Goal: Navigation & Orientation: Find specific page/section

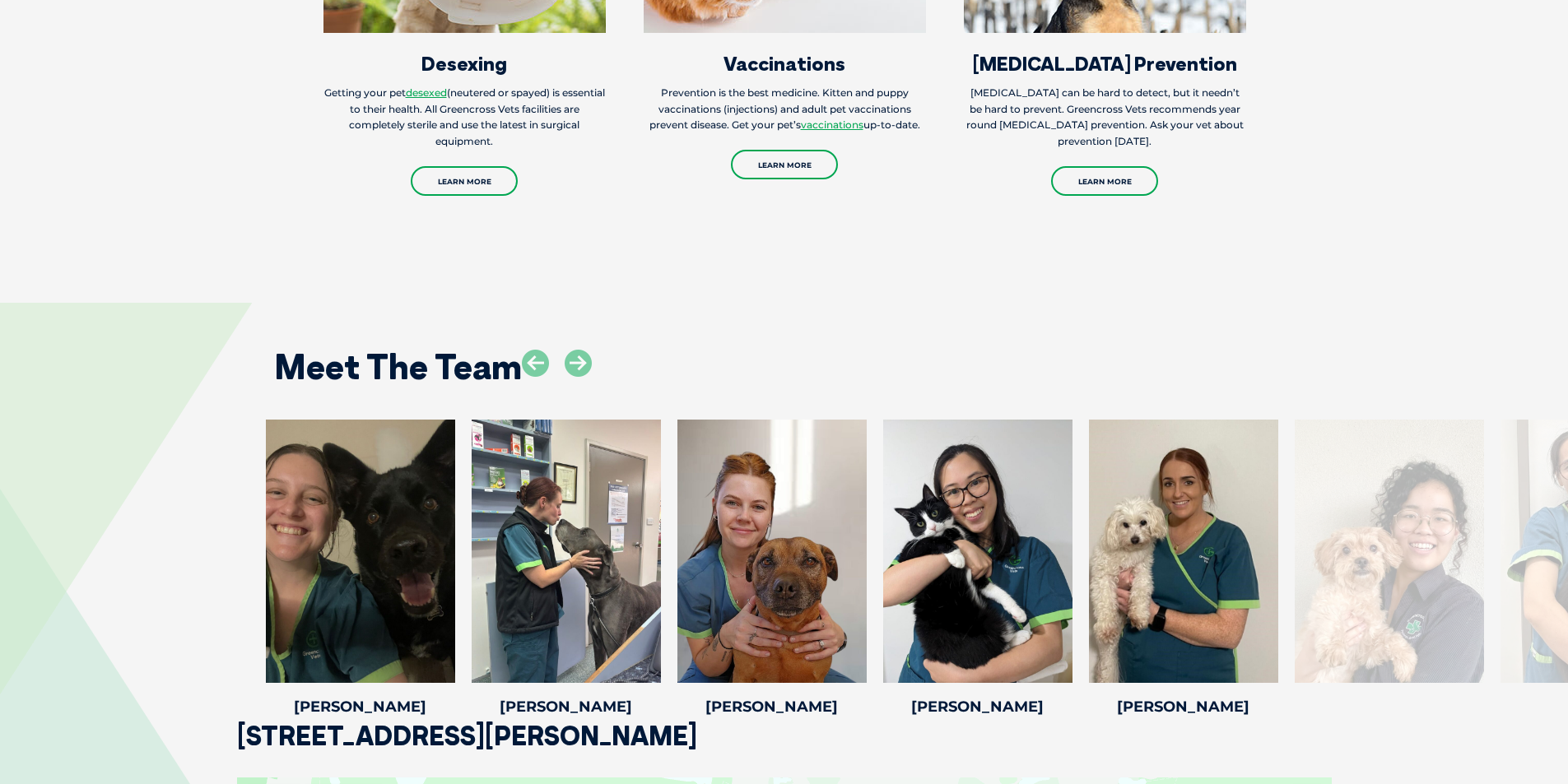
scroll to position [2468, 0]
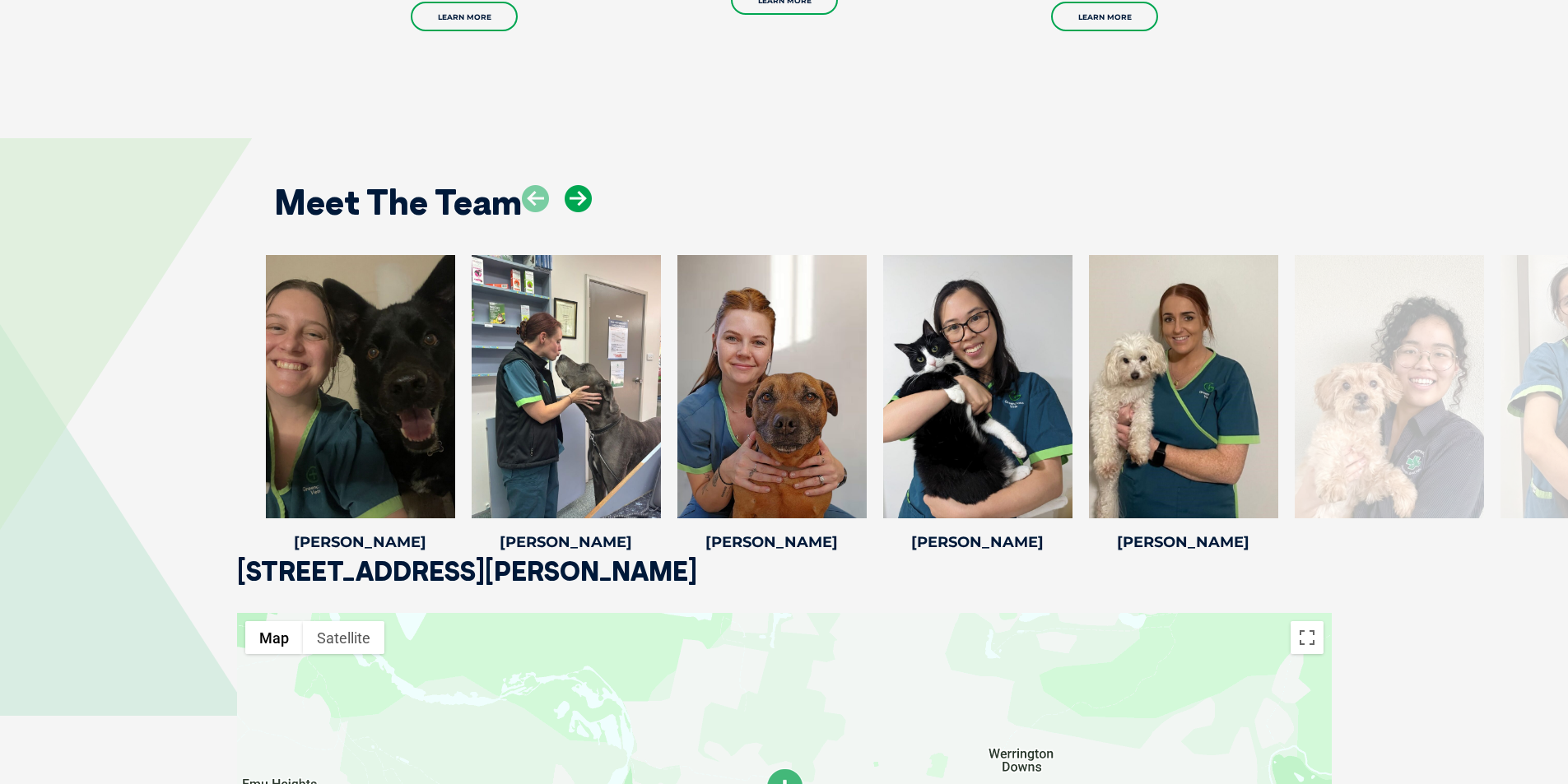
click at [583, 188] on icon at bounding box center [578, 198] width 27 height 27
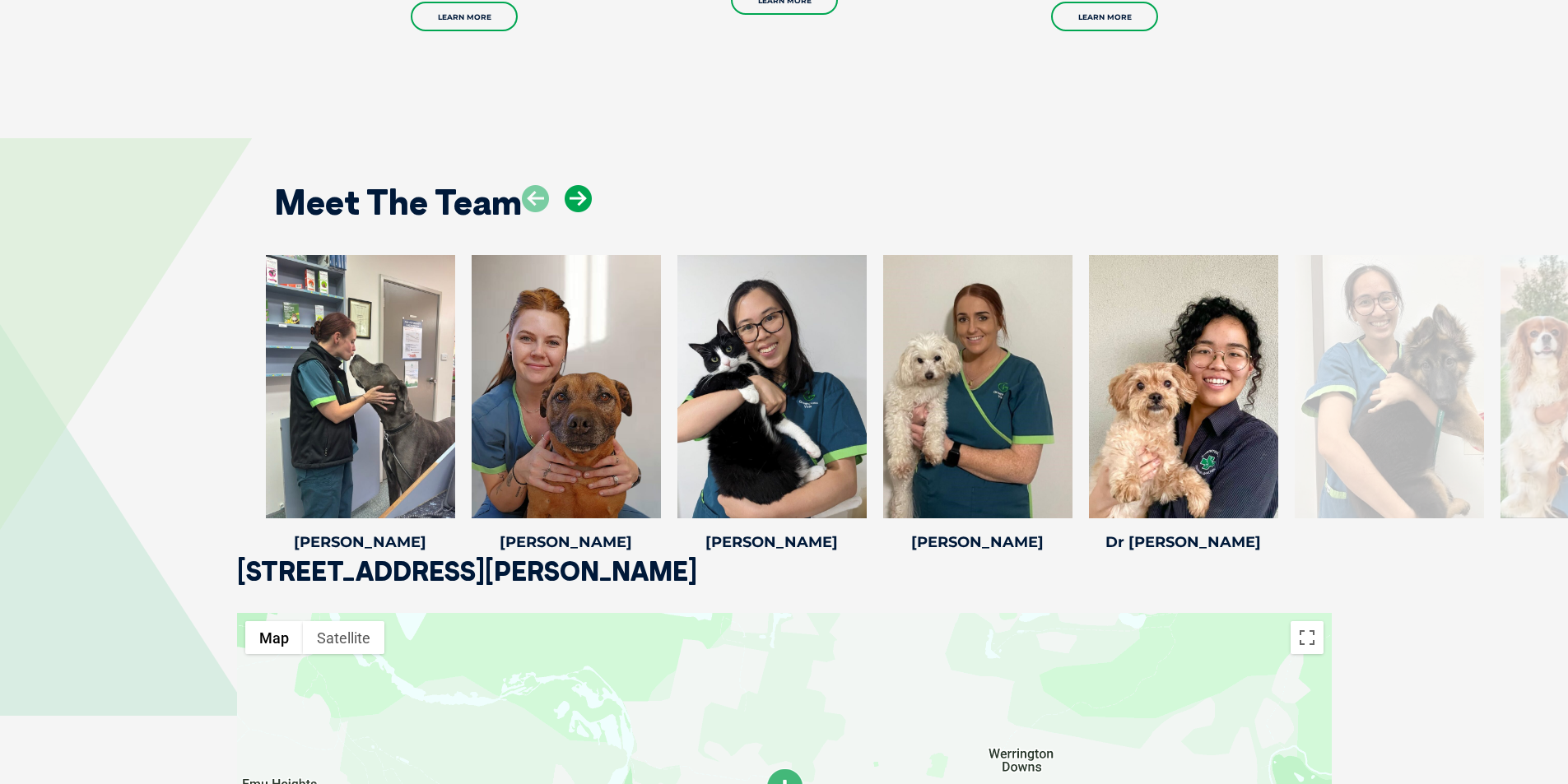
click at [584, 186] on icon at bounding box center [578, 198] width 27 height 27
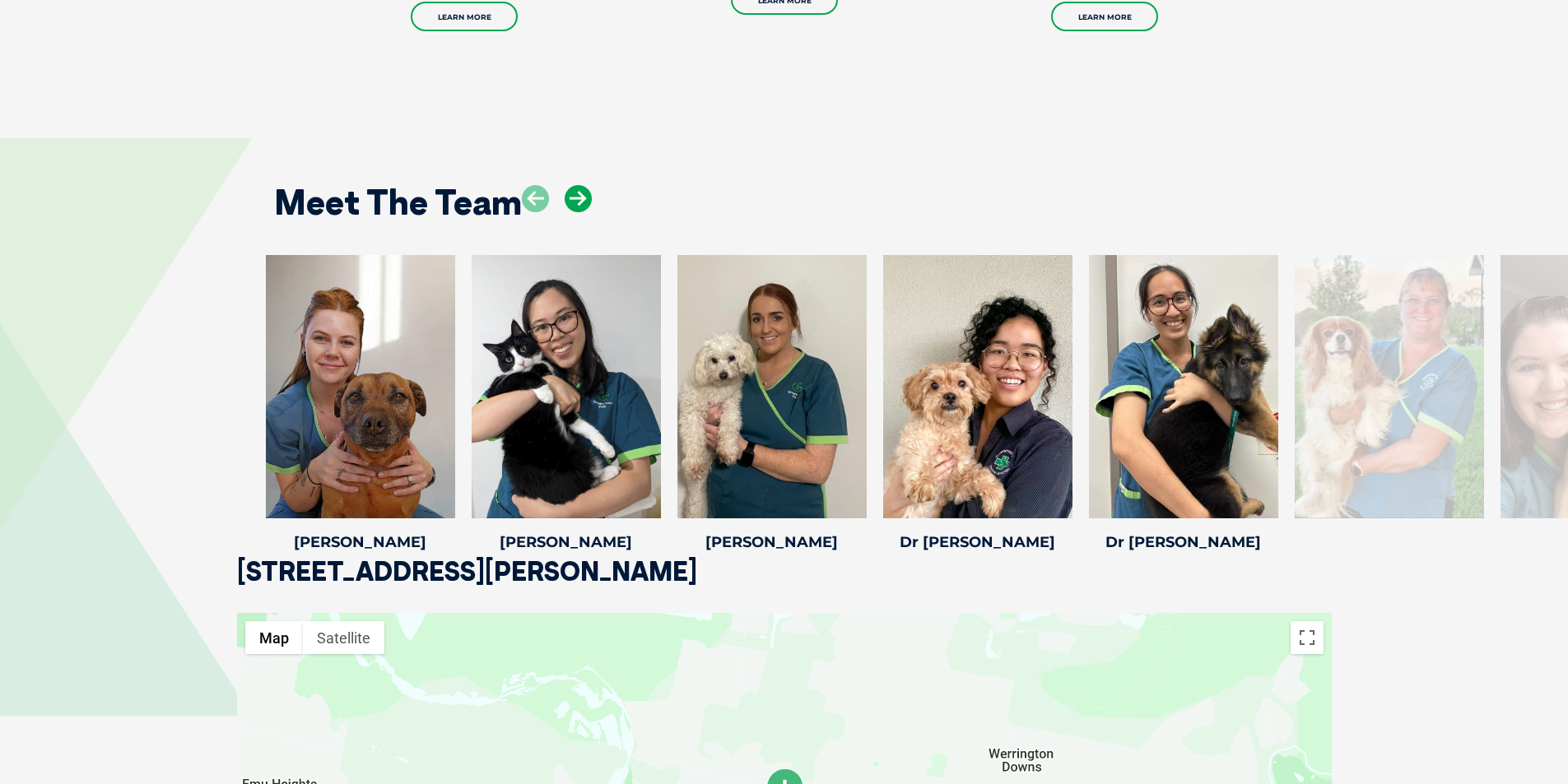
click at [584, 186] on icon at bounding box center [578, 198] width 27 height 27
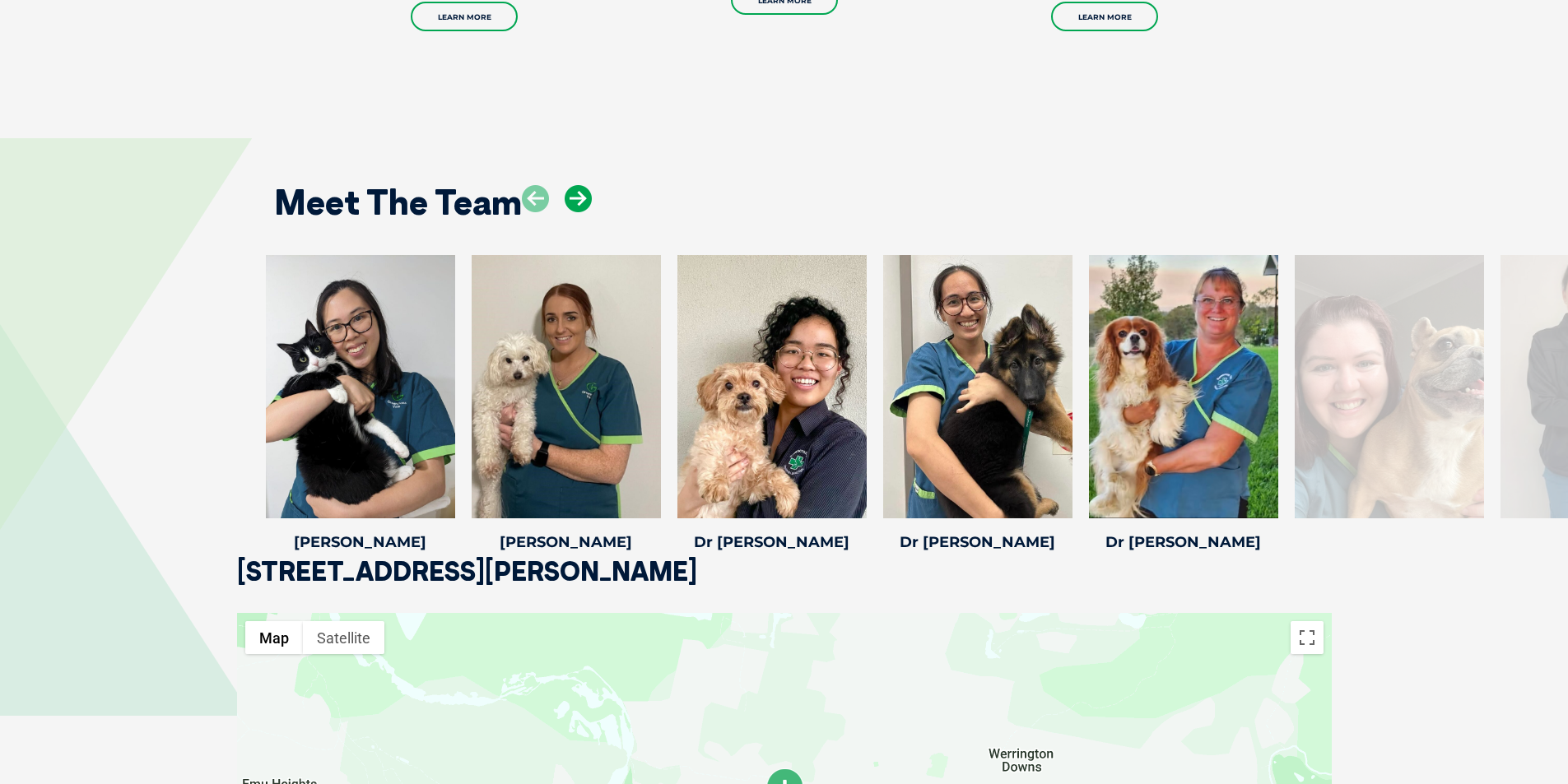
click at [584, 186] on icon at bounding box center [578, 198] width 27 height 27
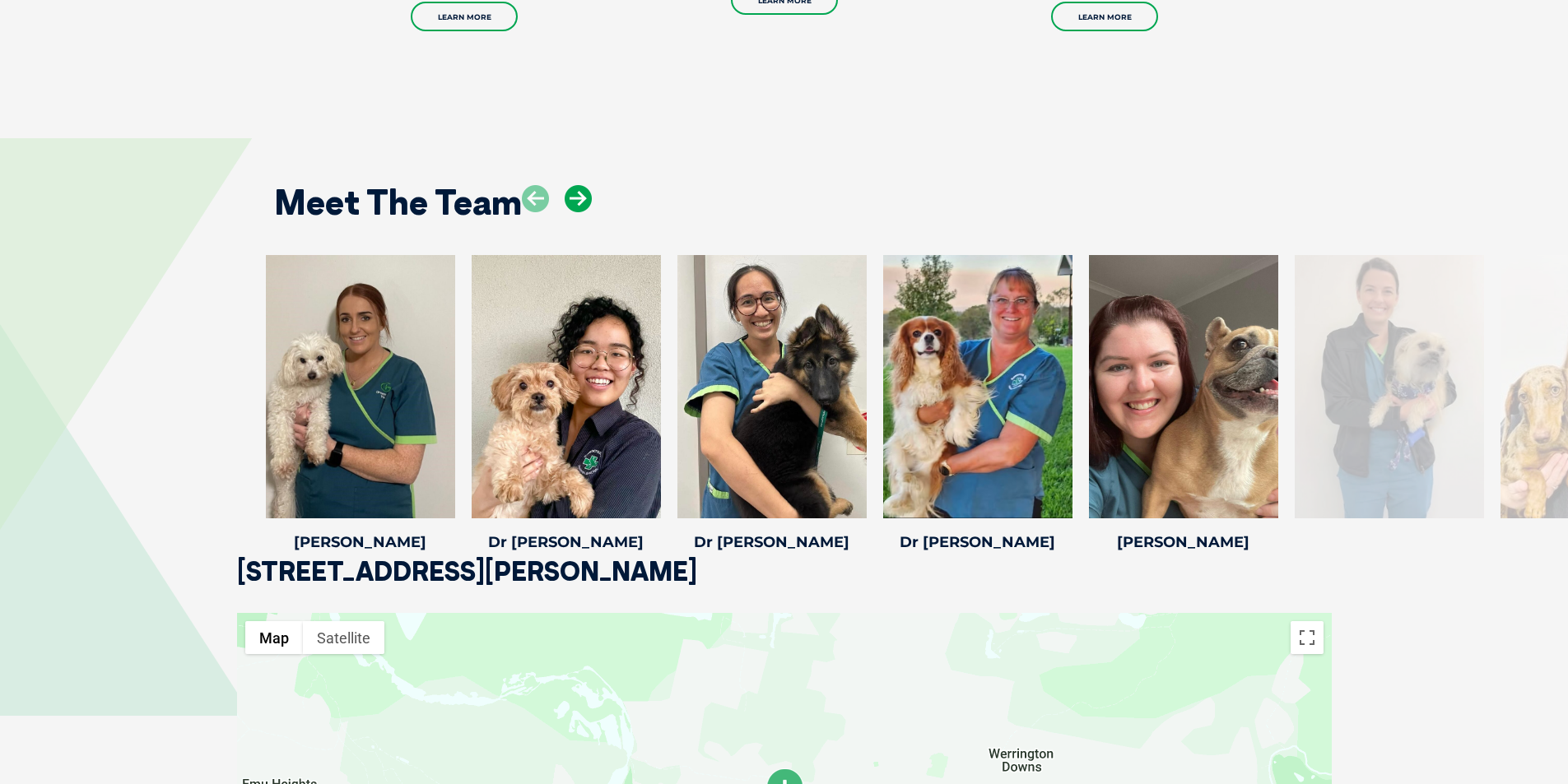
click at [584, 186] on icon at bounding box center [578, 198] width 27 height 27
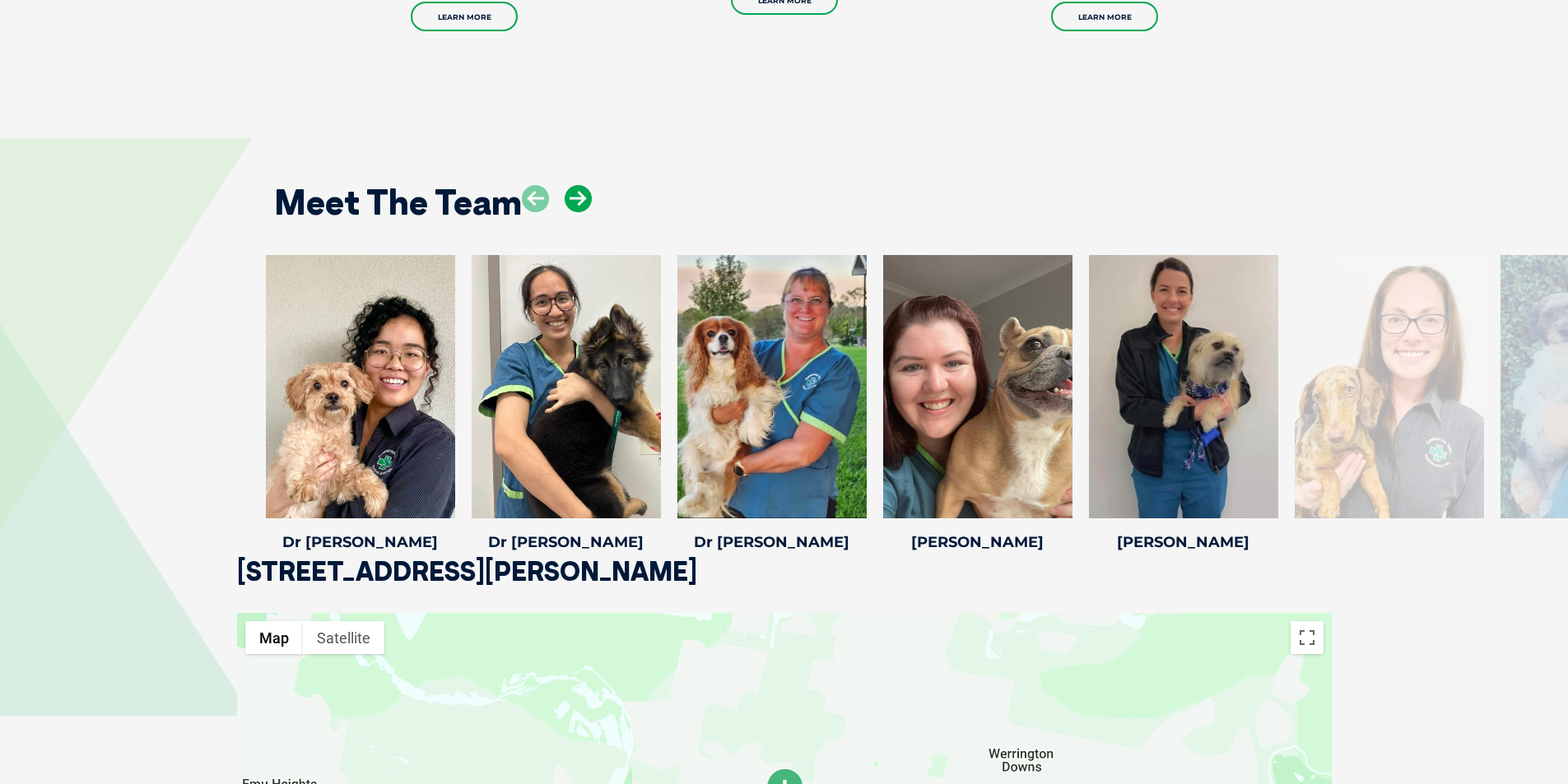
click at [584, 186] on icon at bounding box center [578, 198] width 27 height 27
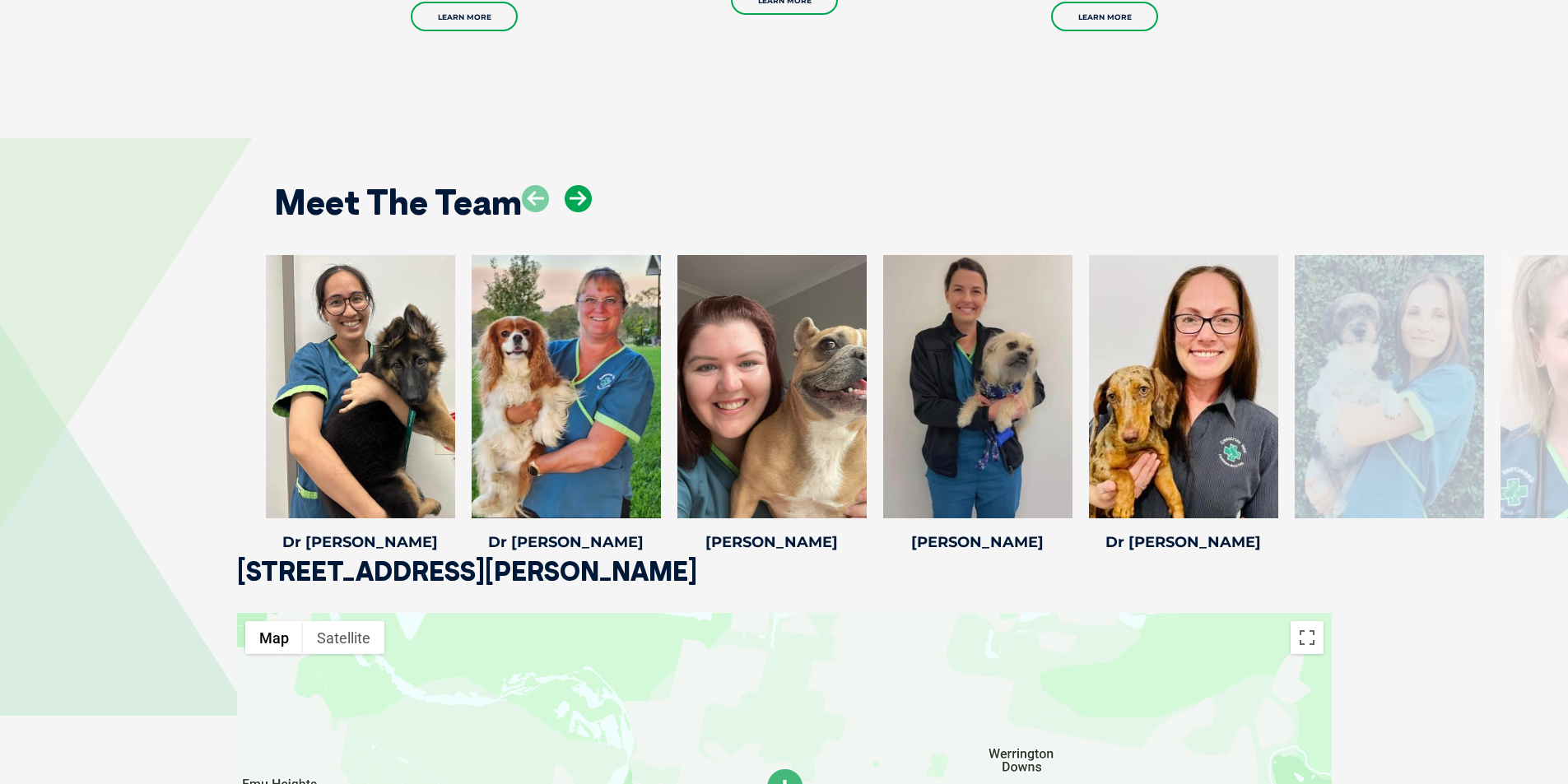
click at [584, 186] on icon at bounding box center [578, 198] width 27 height 27
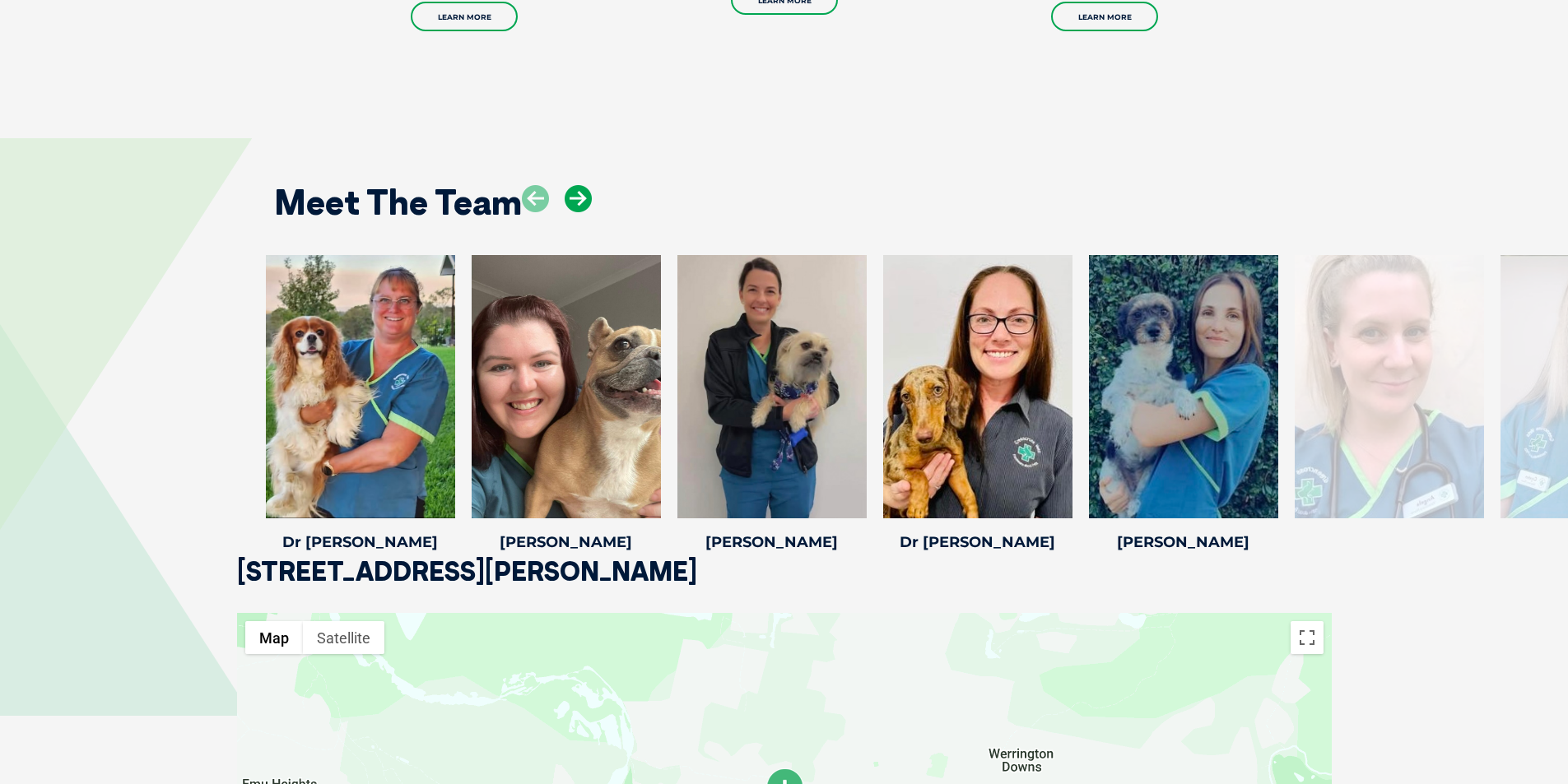
click at [584, 186] on icon at bounding box center [578, 198] width 27 height 27
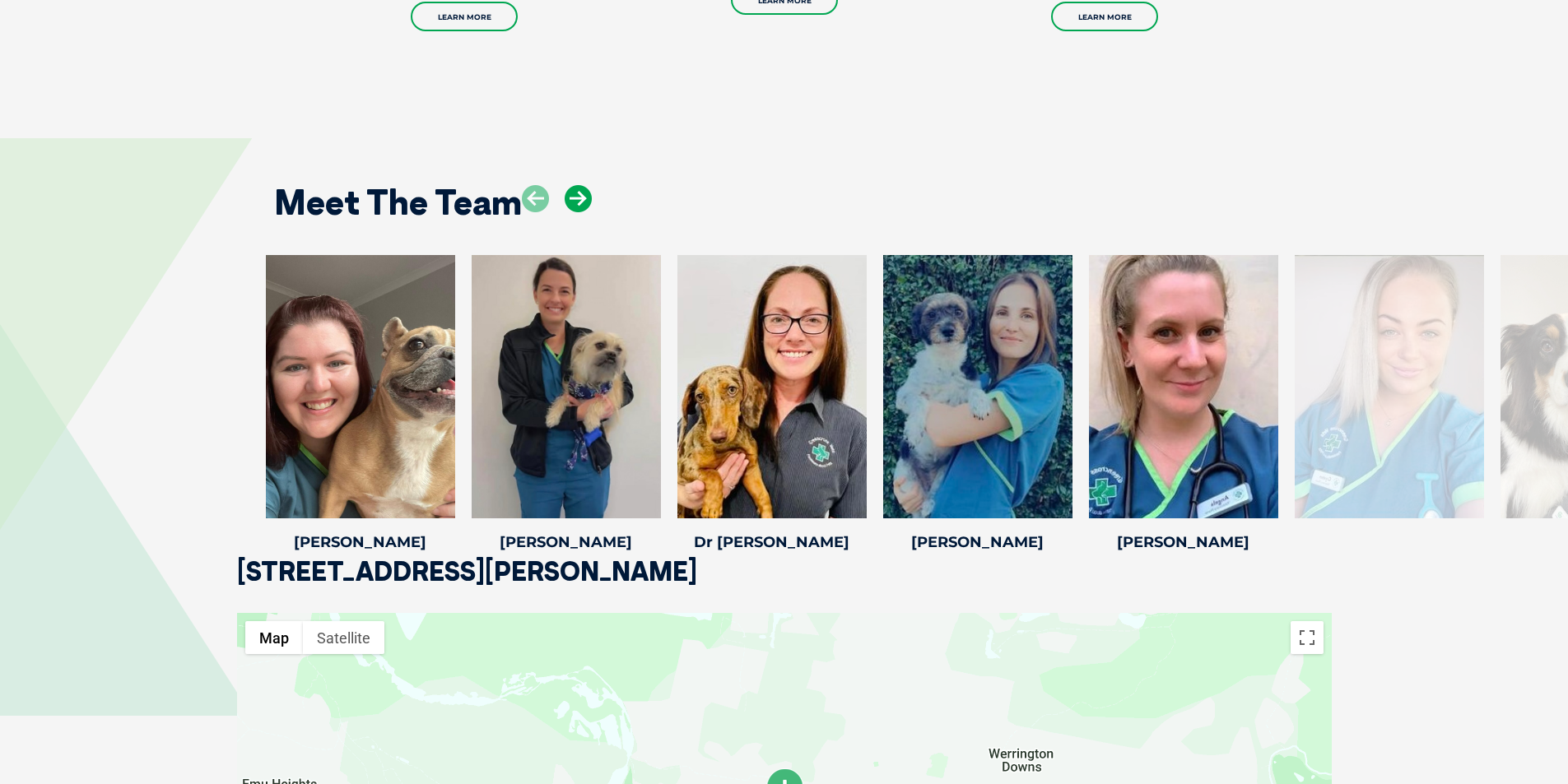
click at [584, 186] on icon at bounding box center [578, 198] width 27 height 27
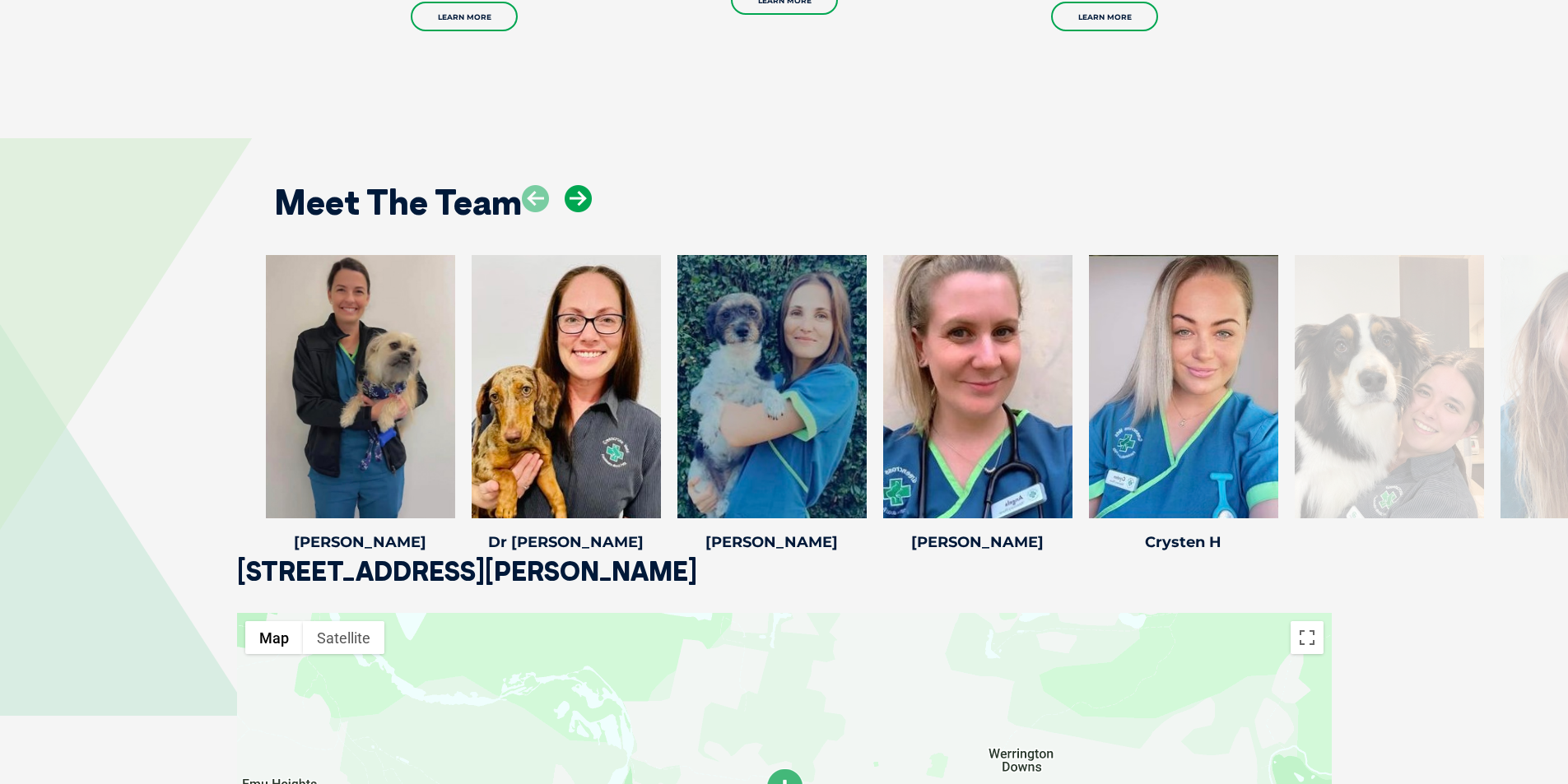
click at [584, 186] on icon at bounding box center [578, 198] width 27 height 27
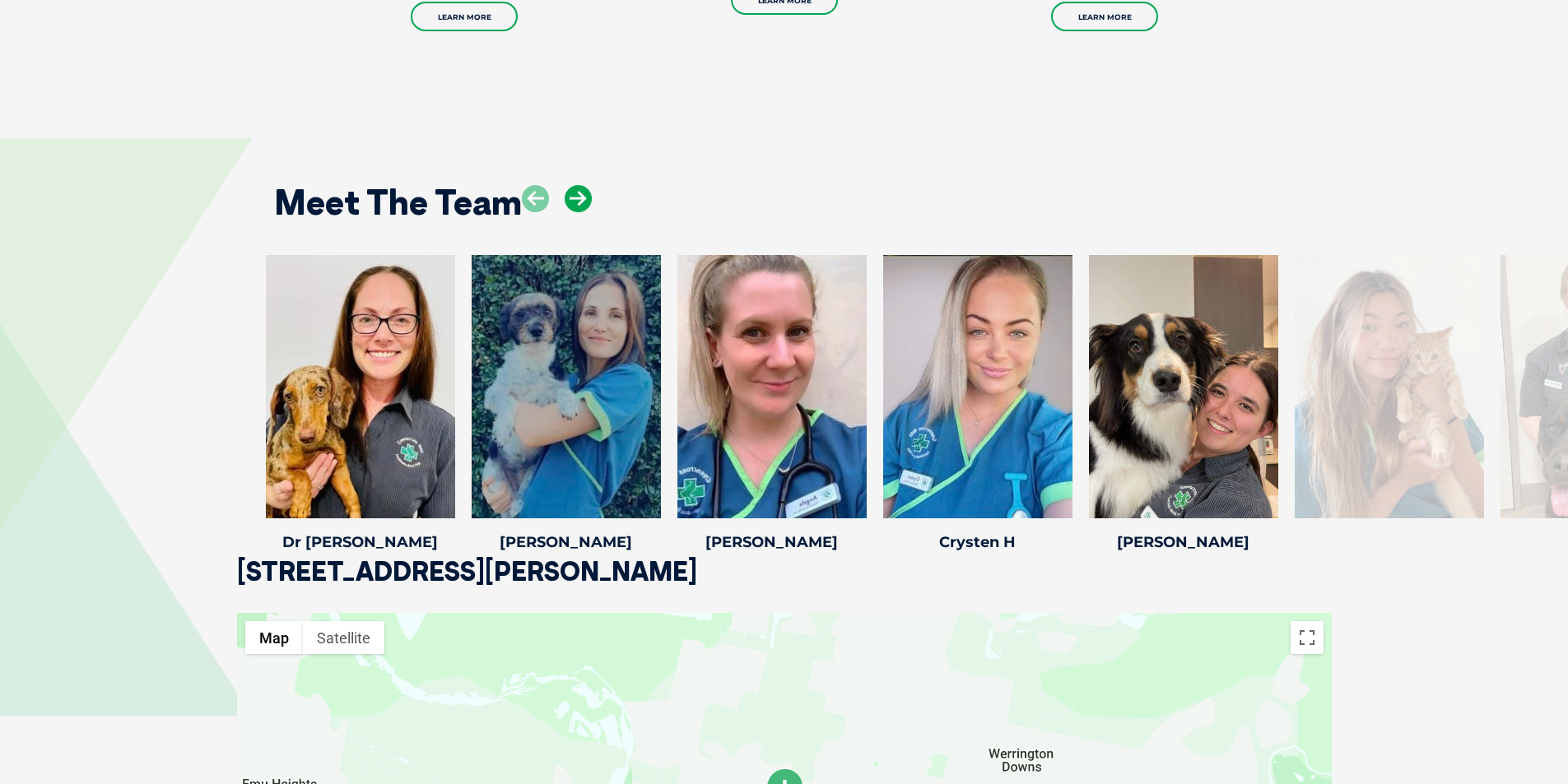
click at [584, 186] on icon at bounding box center [578, 198] width 27 height 27
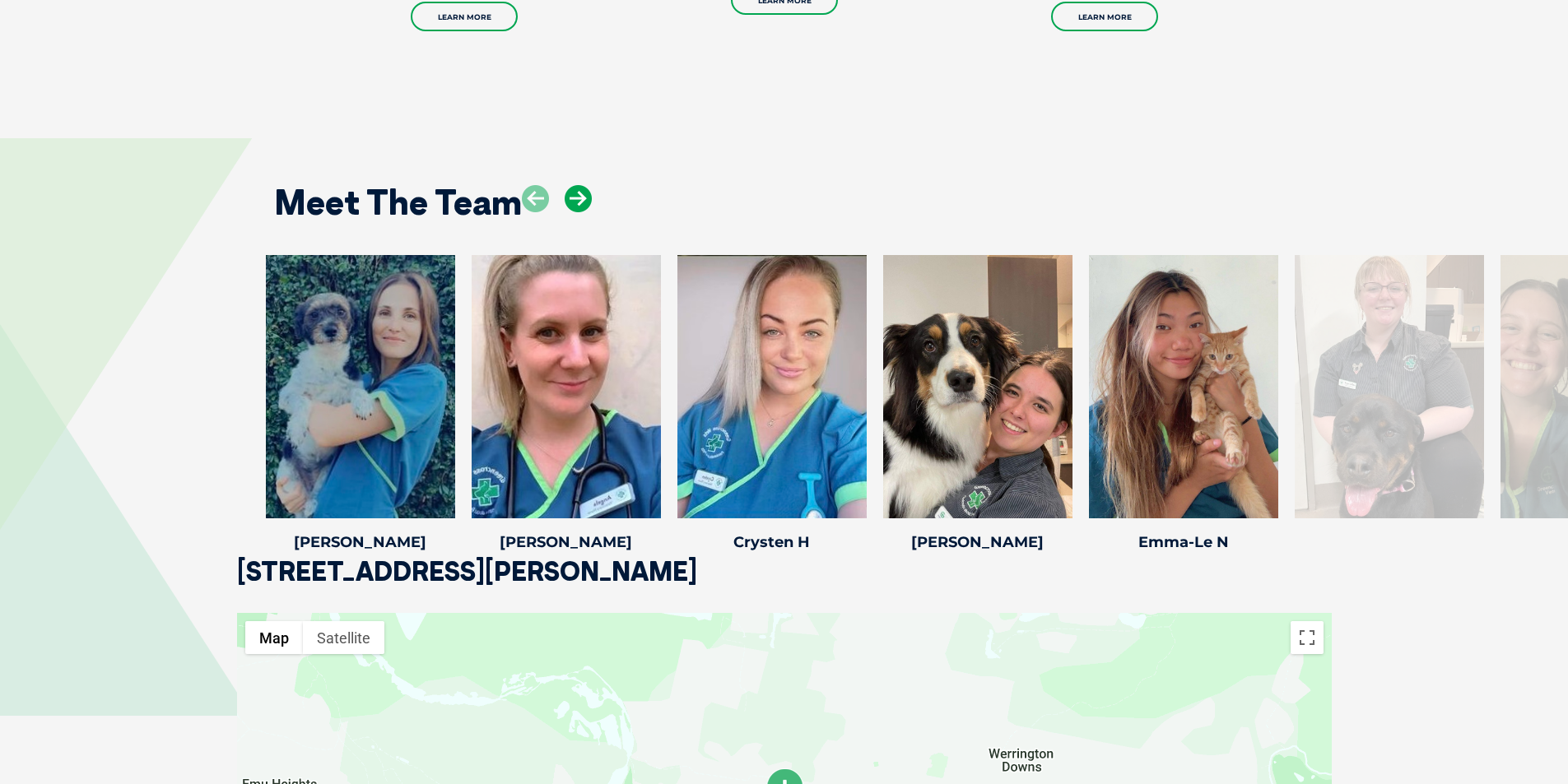
click at [584, 186] on icon at bounding box center [578, 198] width 27 height 27
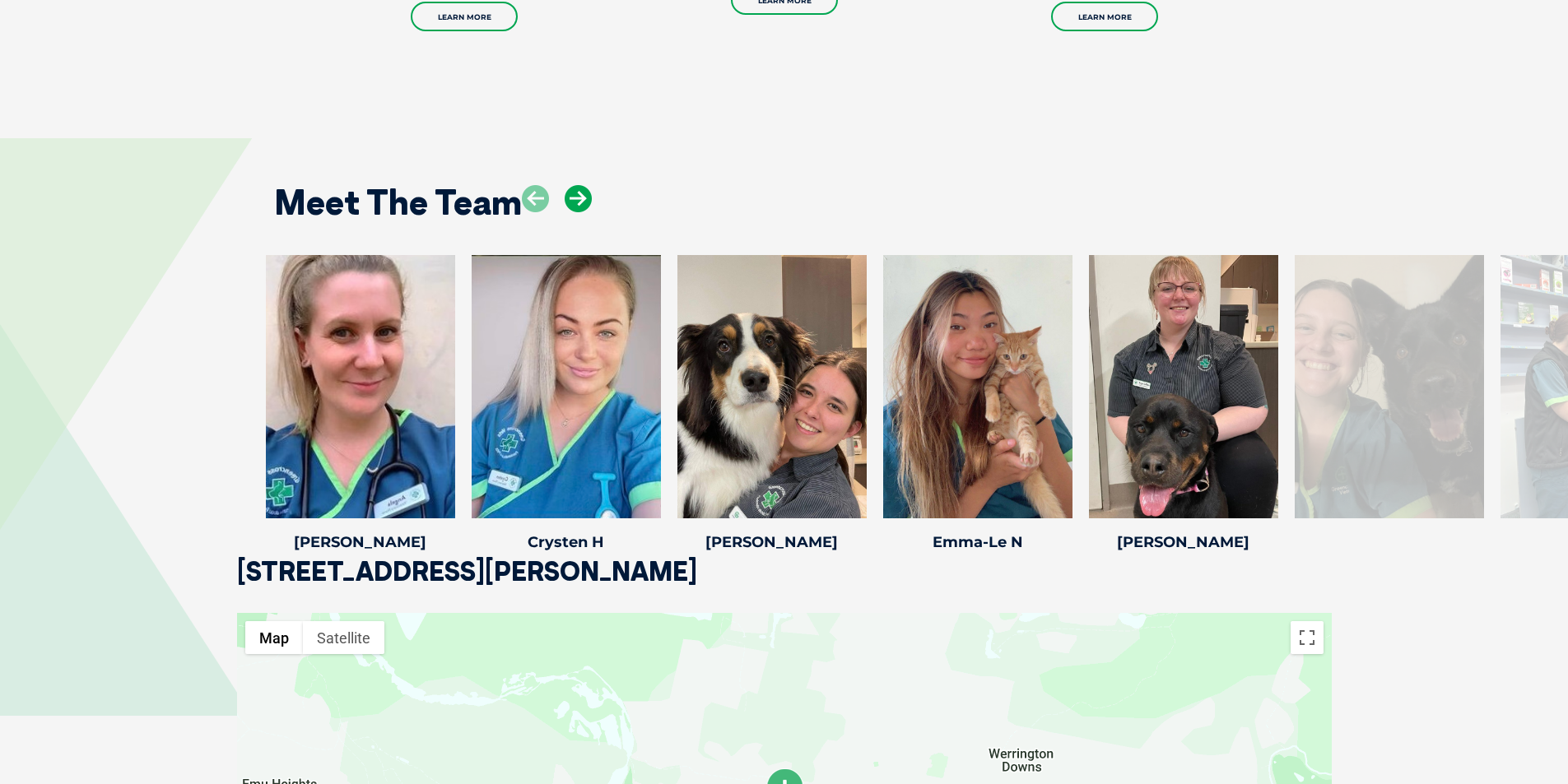
click at [584, 186] on icon at bounding box center [578, 198] width 27 height 27
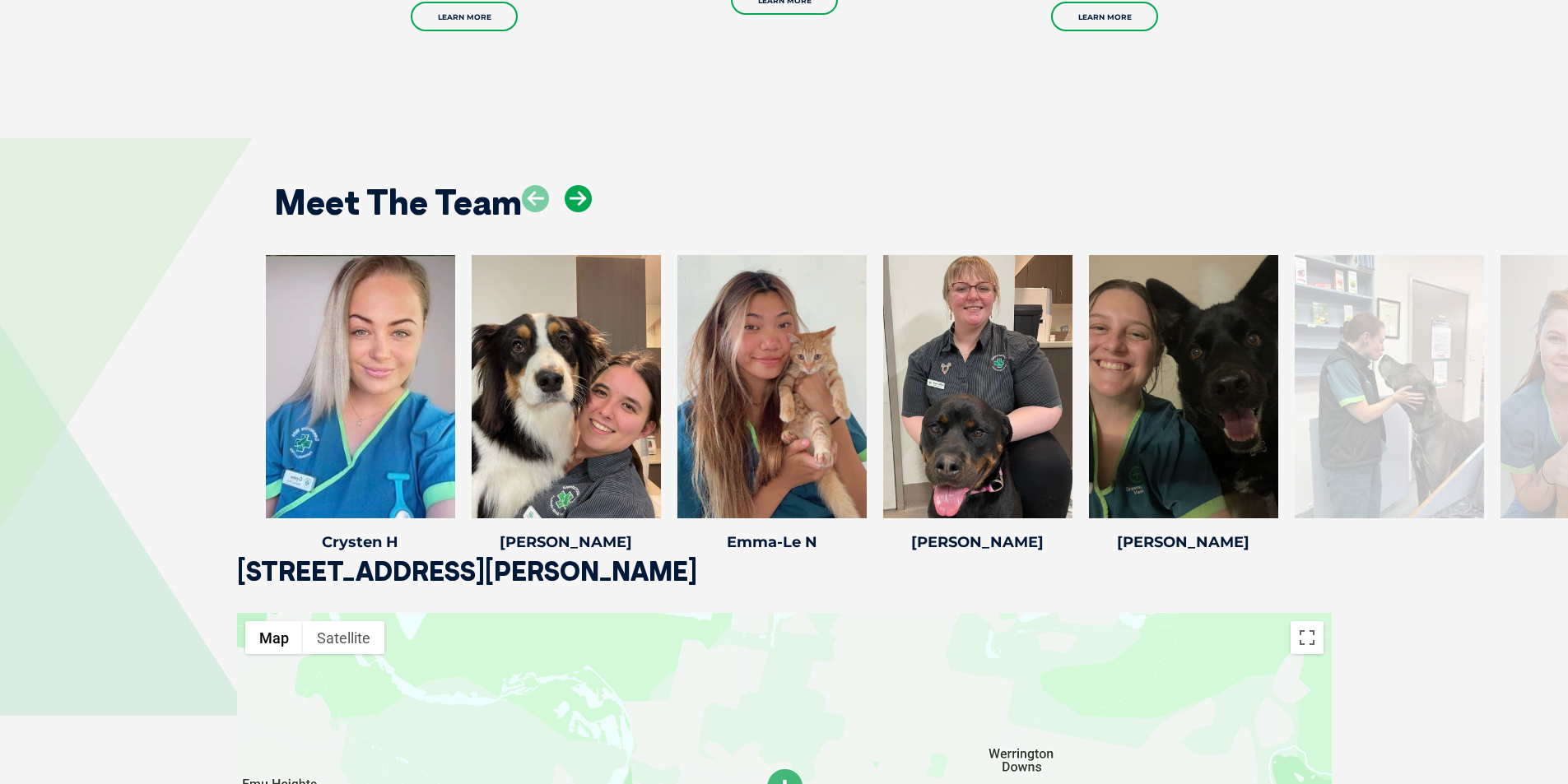
click at [584, 186] on icon at bounding box center [578, 198] width 27 height 27
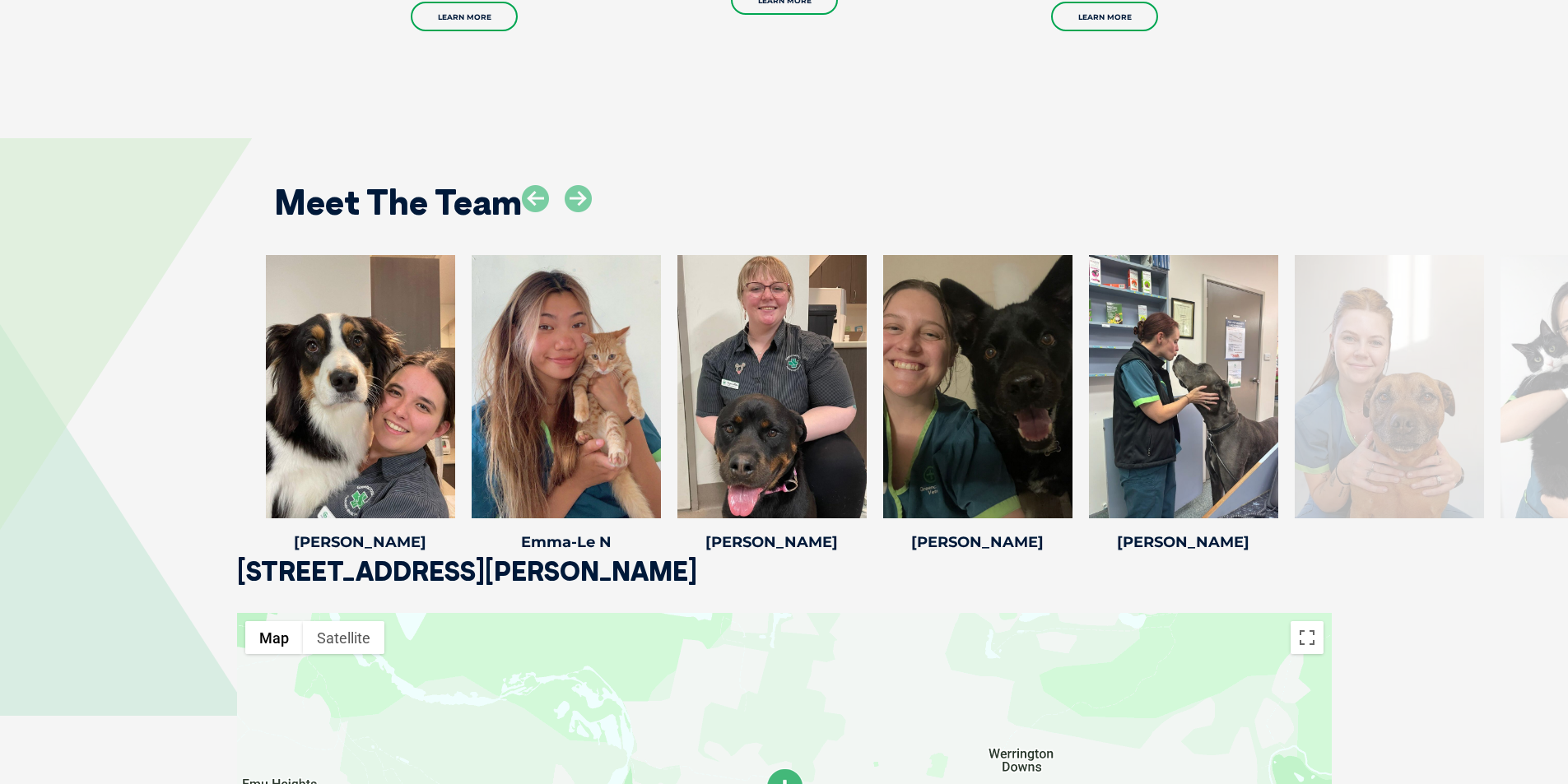
click at [726, 165] on div "Meet The Team" at bounding box center [784, 196] width 1054 height 84
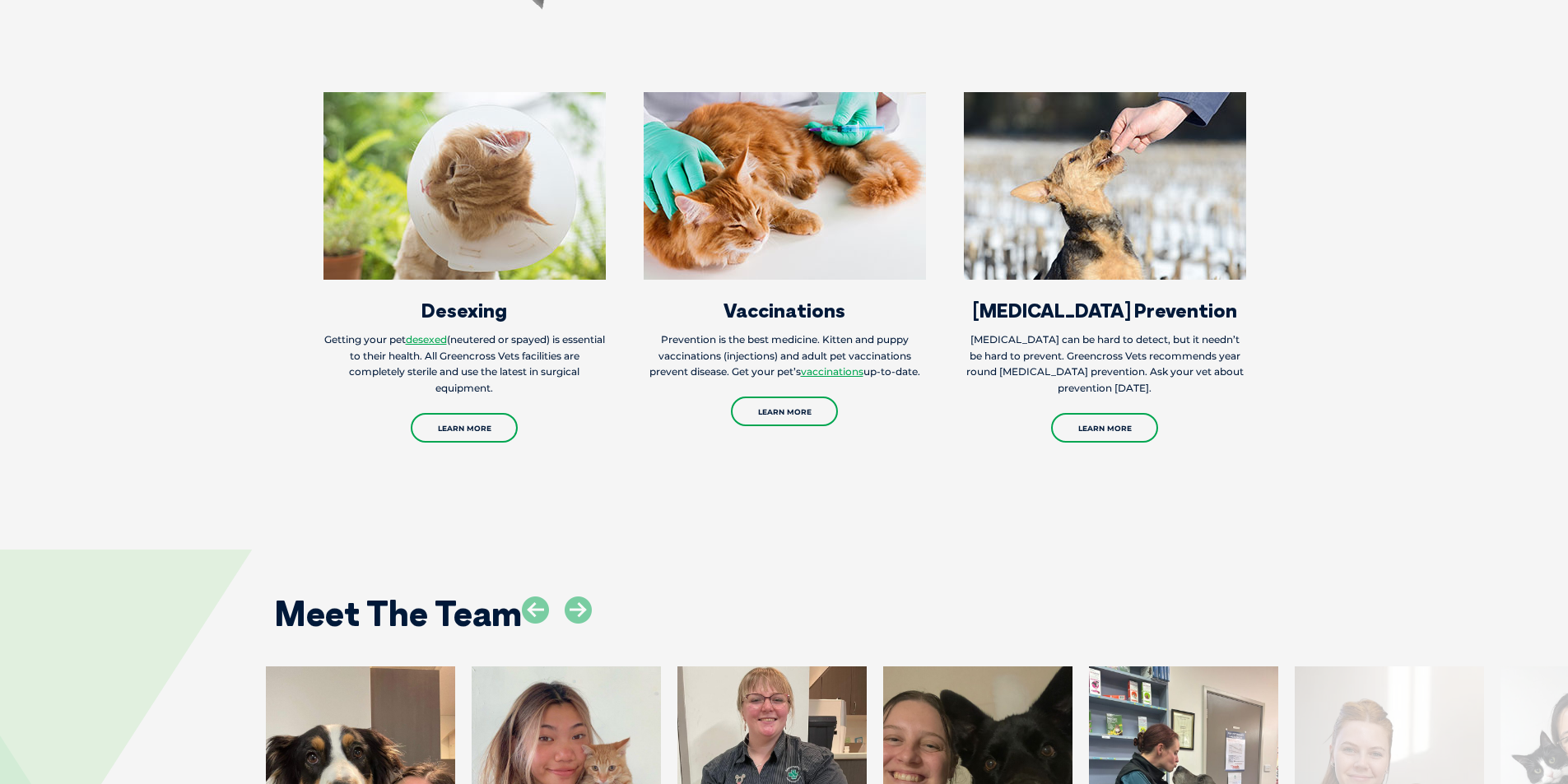
scroll to position [1564, 0]
